Goal: Navigation & Orientation: Find specific page/section

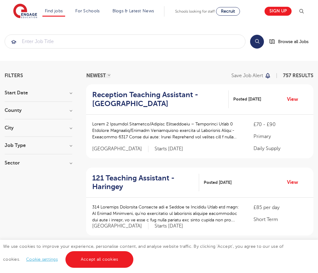
scroll to position [609, 0]
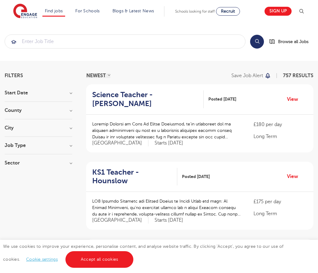
scroll to position [603, 0]
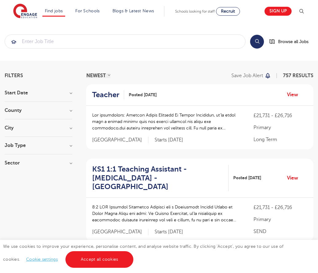
scroll to position [624, 0]
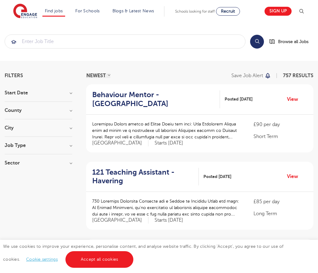
scroll to position [603, 0]
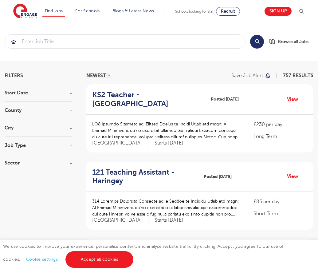
scroll to position [603, 0]
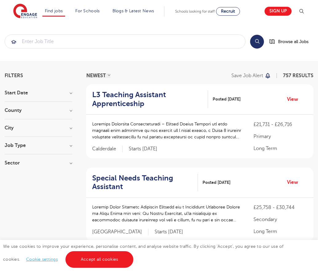
scroll to position [615, 0]
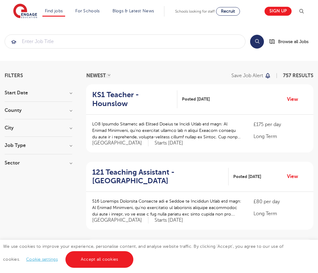
scroll to position [603, 0]
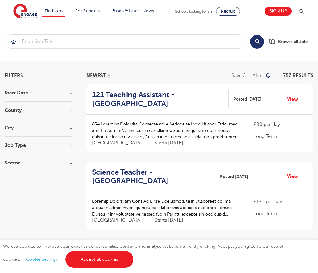
scroll to position [609, 0]
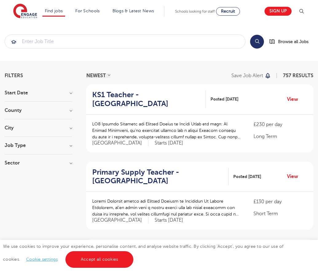
scroll to position [595, 0]
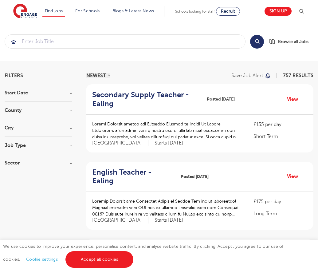
scroll to position [603, 0]
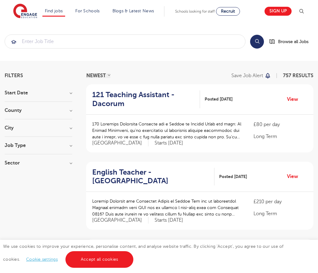
scroll to position [603, 0]
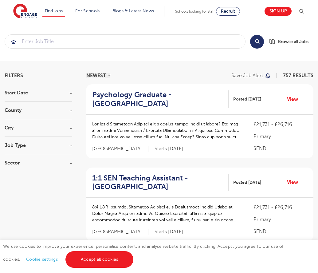
scroll to position [632, 0]
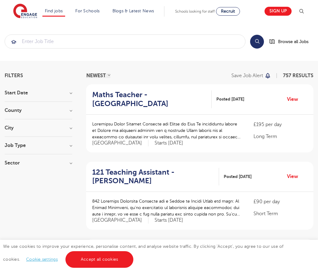
scroll to position [603, 0]
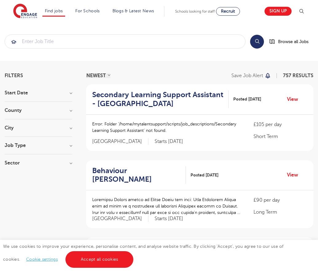
scroll to position [619, 0]
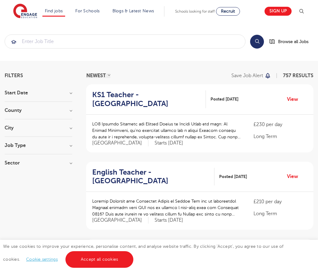
scroll to position [603, 0]
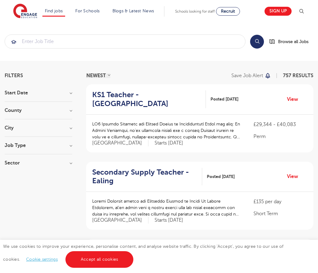
scroll to position [603, 0]
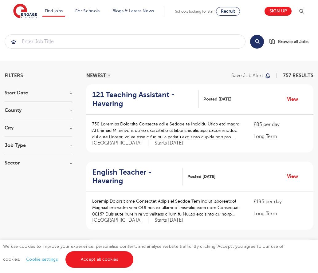
scroll to position [603, 0]
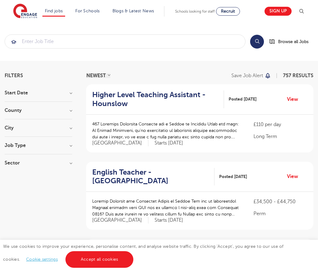
scroll to position [603, 0]
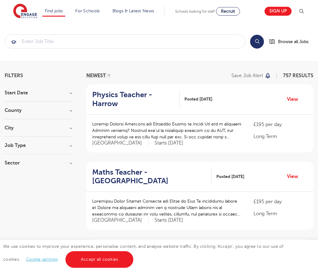
scroll to position [632, 0]
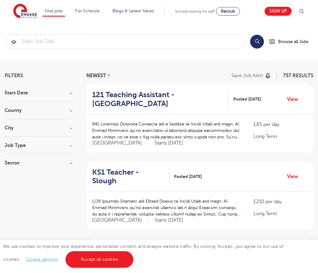
scroll to position [603, 0]
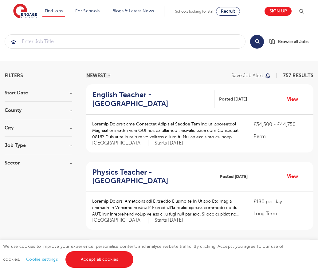
scroll to position [609, 0]
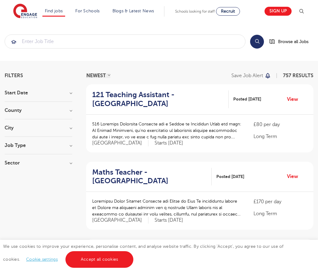
scroll to position [603, 0]
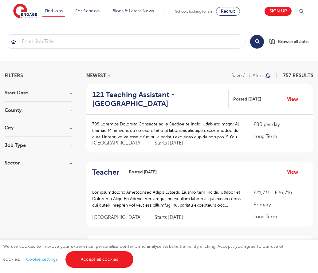
scroll to position [621, 0]
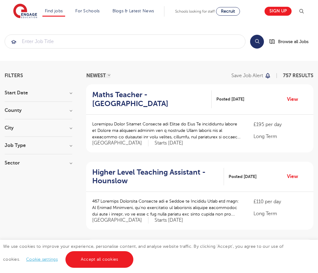
scroll to position [603, 0]
